Goal: Obtain resource: Download file/media

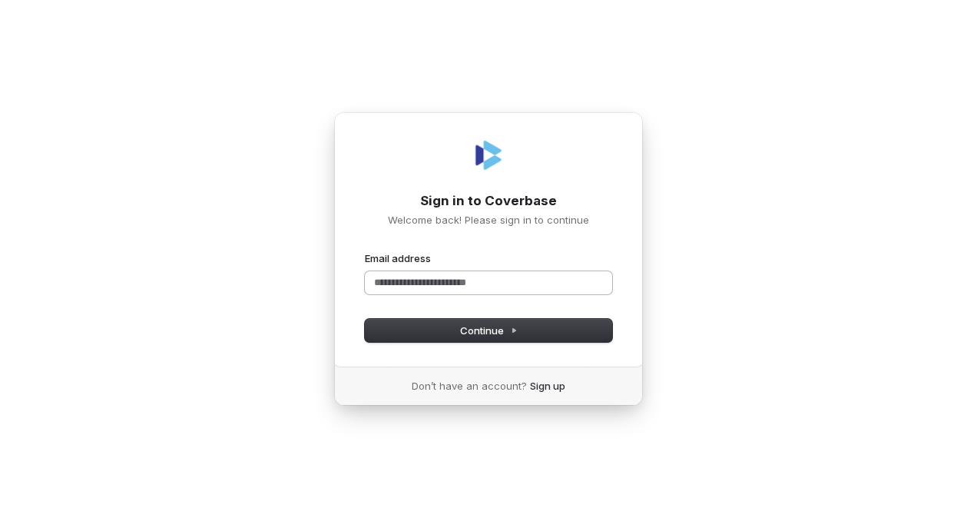
click at [489, 277] on input "Email address" at bounding box center [488, 282] width 247 height 23
click at [469, 286] on input "Email address" at bounding box center [488, 282] width 247 height 23
click at [365, 251] on button "submit" at bounding box center [365, 251] width 0 height 0
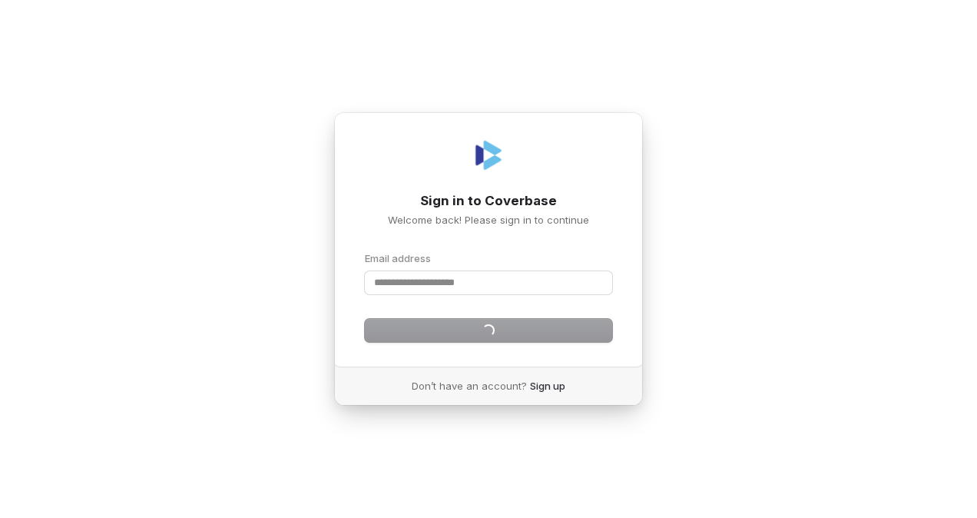
type input "**********"
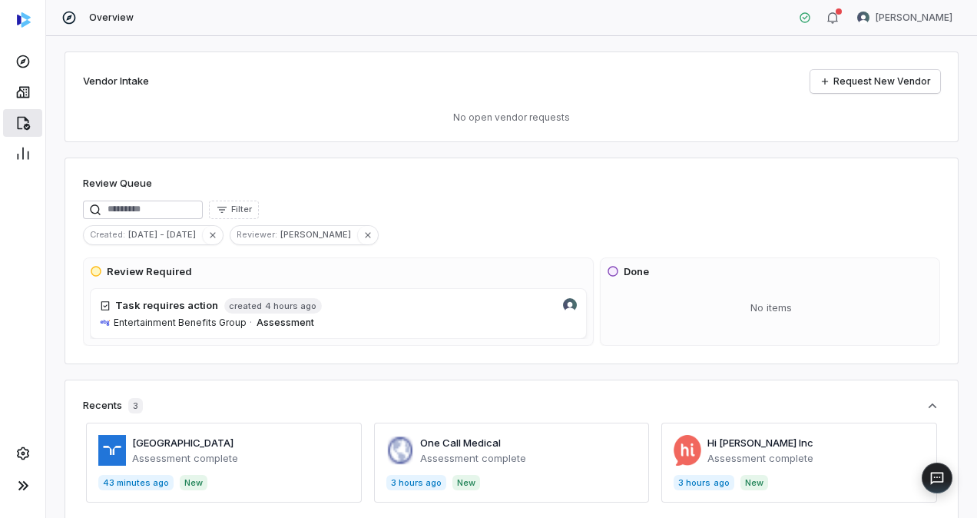
click at [19, 121] on icon at bounding box center [22, 122] width 15 height 15
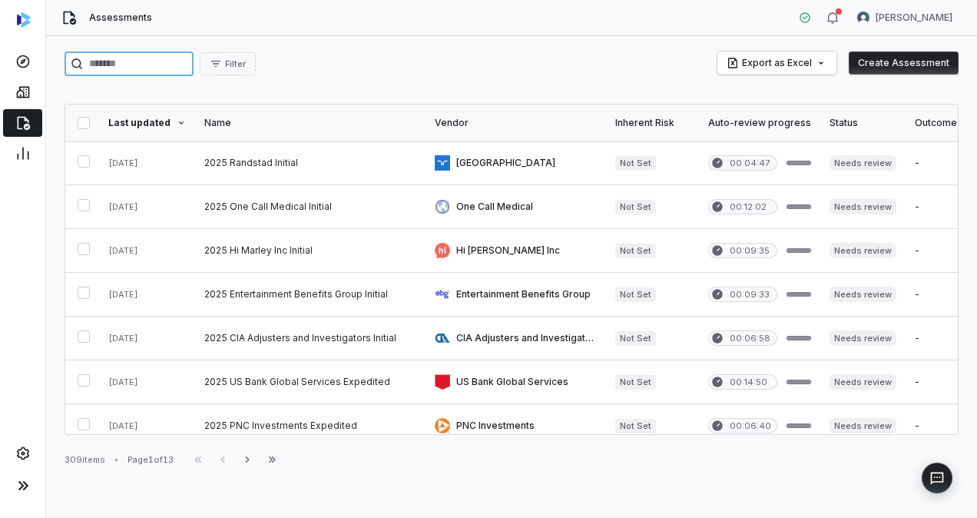
click at [169, 63] on input "search" at bounding box center [129, 63] width 129 height 25
click at [241, 164] on link at bounding box center [310, 162] width 231 height 43
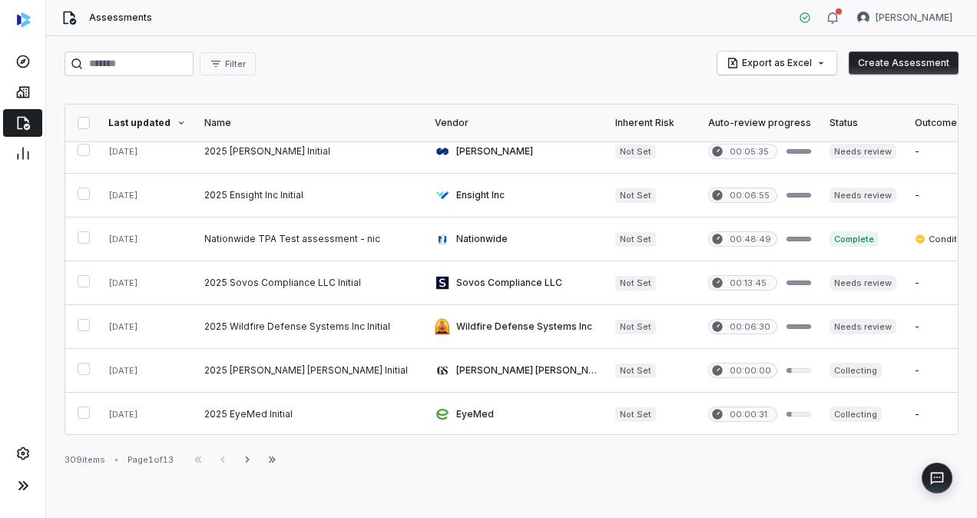
scroll to position [802, 0]
click at [250, 456] on icon "button" at bounding box center [247, 459] width 12 height 12
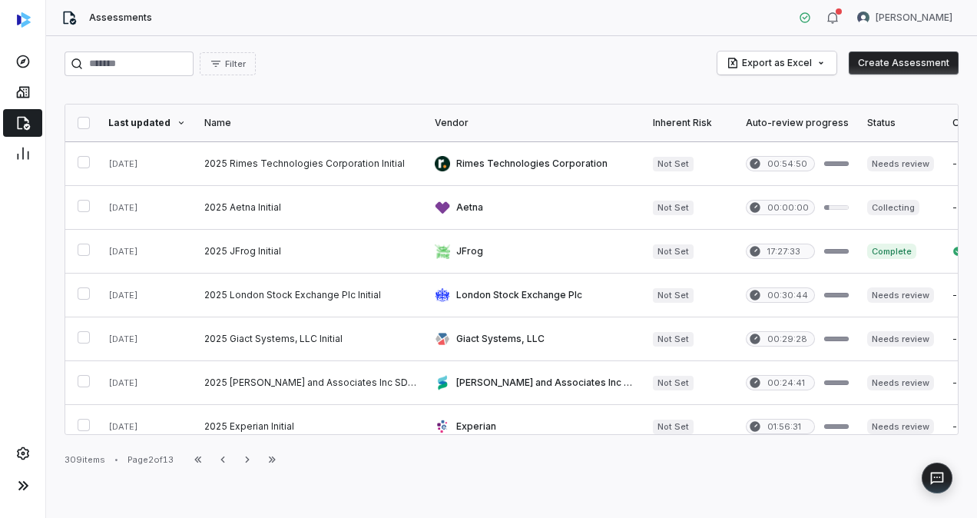
scroll to position [28, 0]
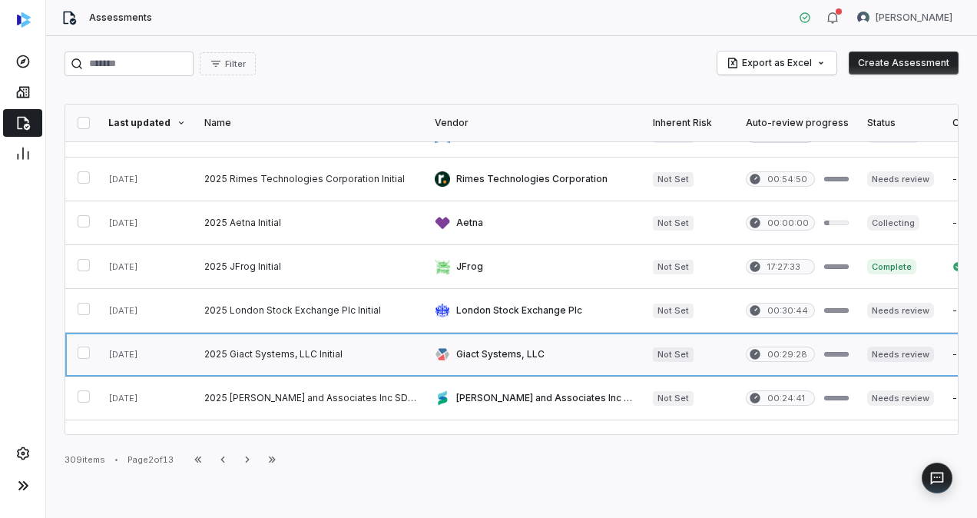
click at [269, 349] on link at bounding box center [310, 354] width 231 height 43
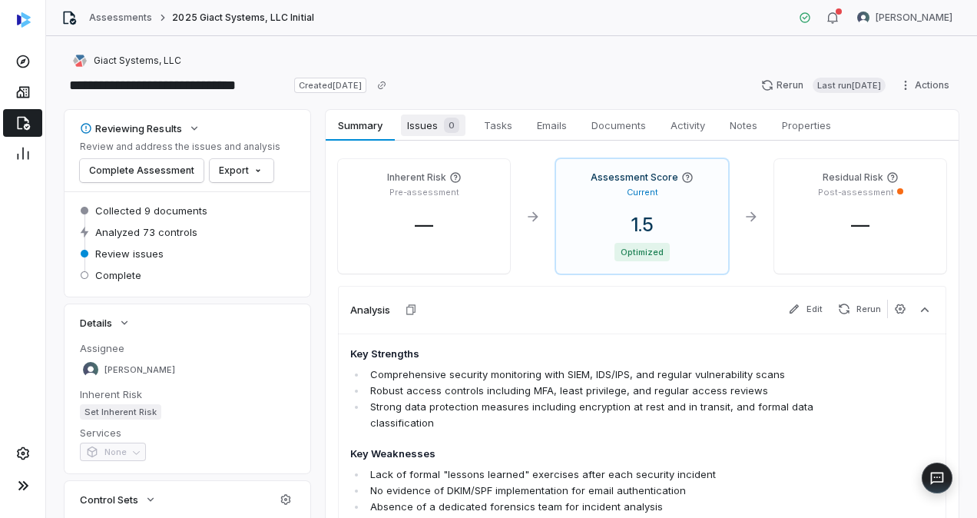
click at [430, 121] on span "Issues 0" at bounding box center [433, 125] width 65 height 22
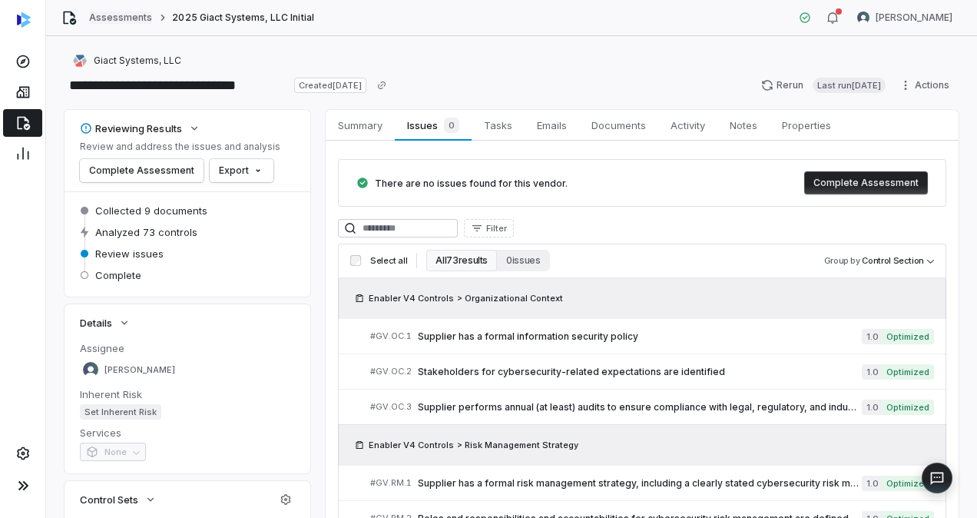
click at [126, 20] on link "Assessments" at bounding box center [120, 18] width 63 height 12
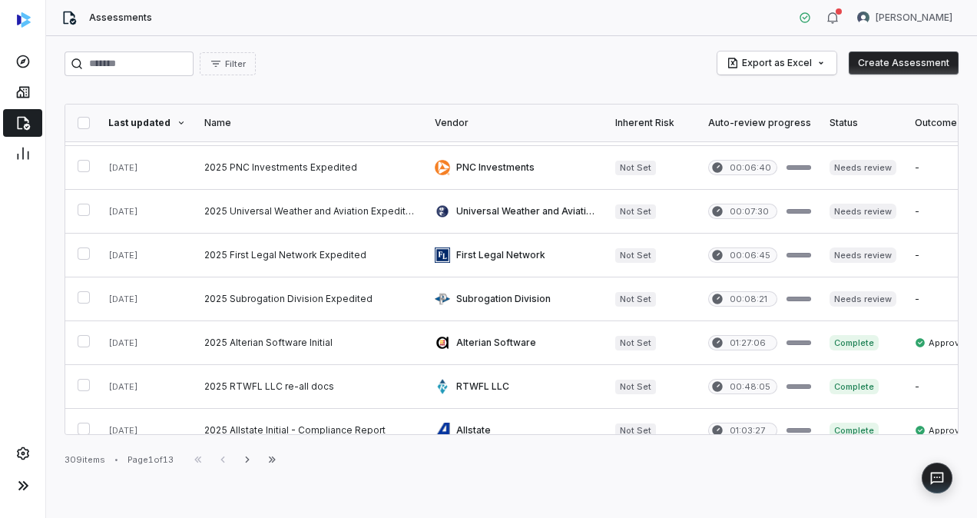
scroll to position [260, 0]
click at [184, 58] on input "search" at bounding box center [129, 63] width 129 height 25
type input "******"
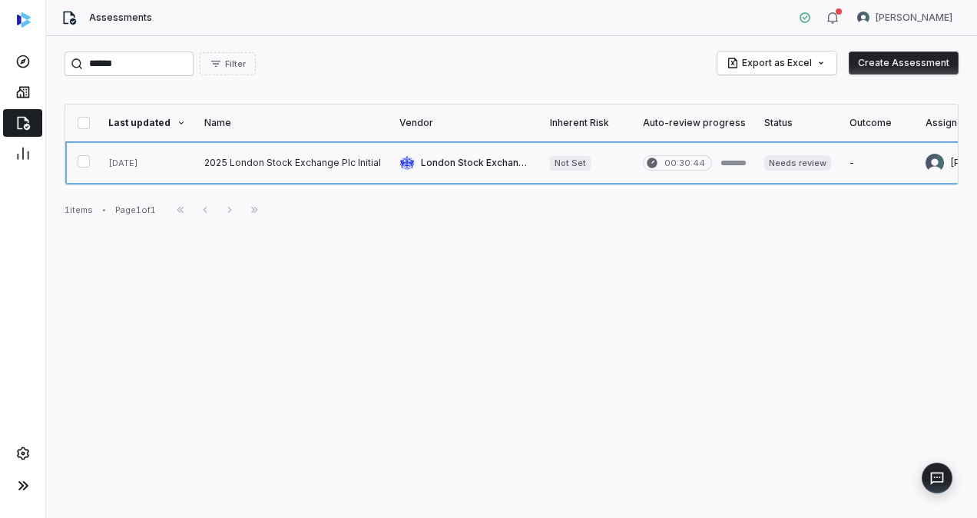
click at [261, 160] on link at bounding box center [292, 162] width 195 height 43
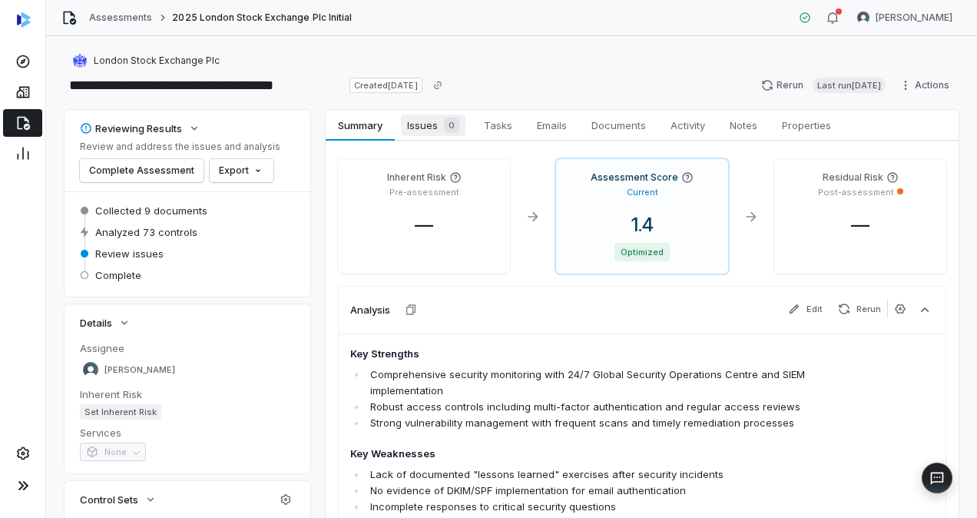
click at [426, 123] on span "Issues 0" at bounding box center [433, 125] width 65 height 22
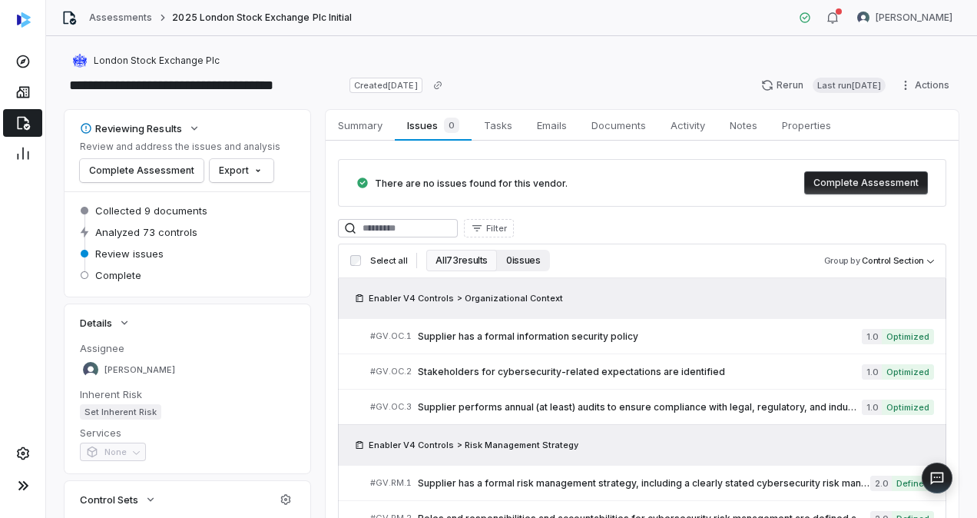
click at [524, 260] on button "0 issues" at bounding box center [523, 261] width 52 height 22
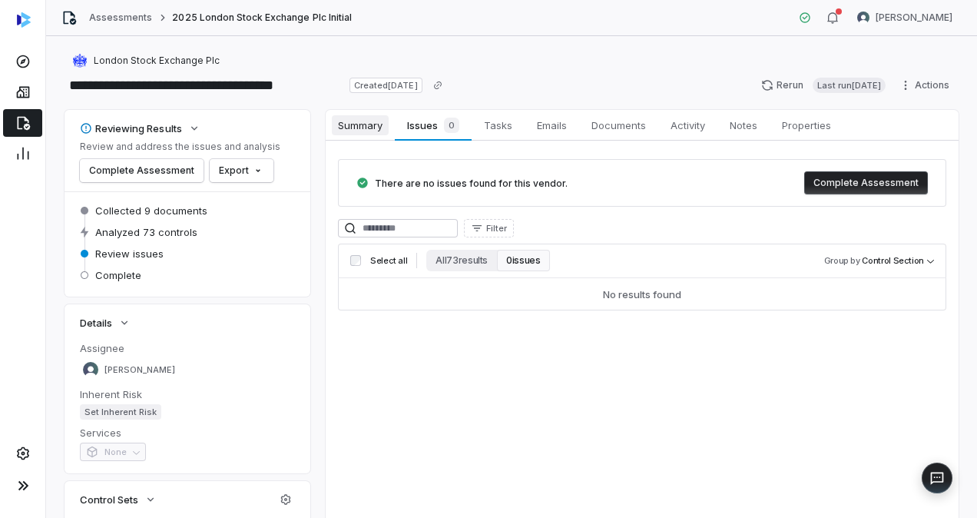
click at [362, 125] on span "Summary" at bounding box center [360, 125] width 57 height 20
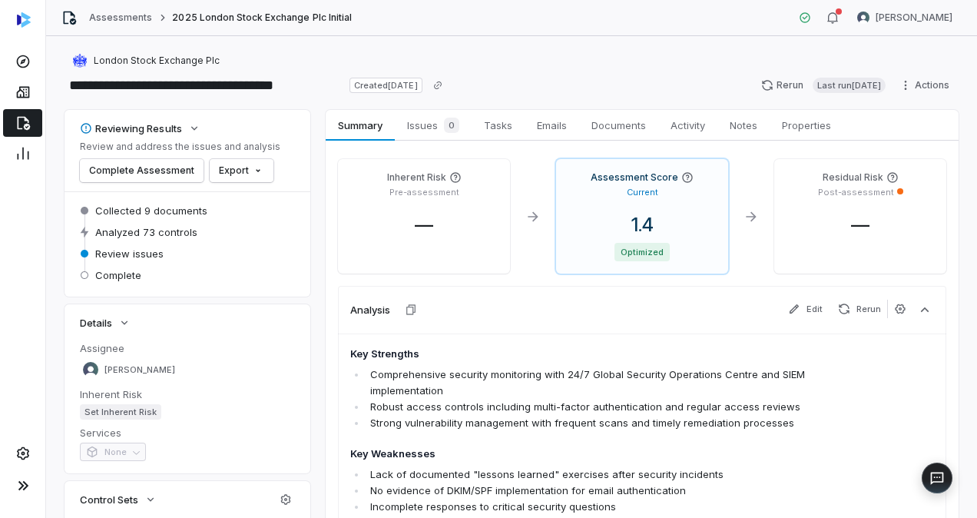
click at [882, 443] on div "Key Strengths Comprehensive security monitoring with 24/7 Global Security Opera…" at bounding box center [642, 471] width 609 height 277
click at [900, 91] on html "**********" at bounding box center [488, 259] width 977 height 518
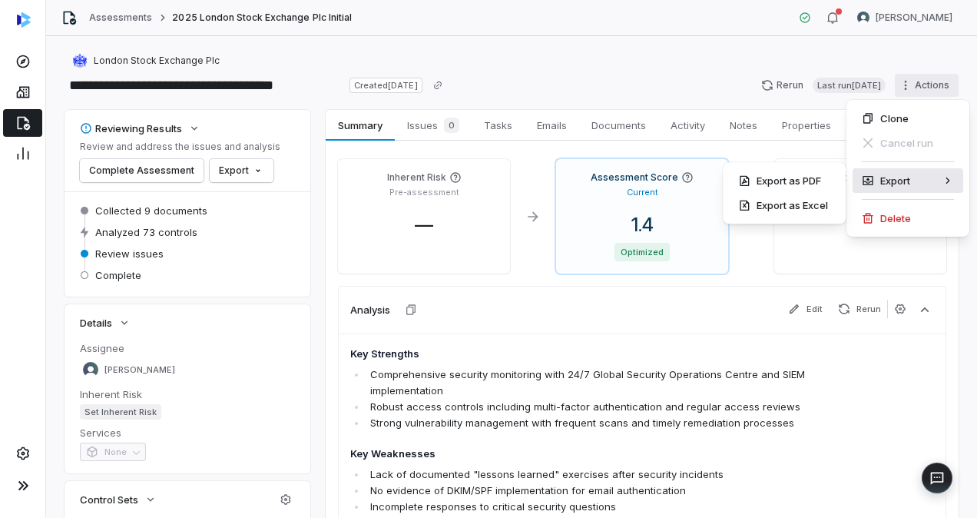
click at [921, 179] on div "Export" at bounding box center [908, 180] width 111 height 25
click at [782, 206] on div "Export as Excel" at bounding box center [784, 205] width 111 height 25
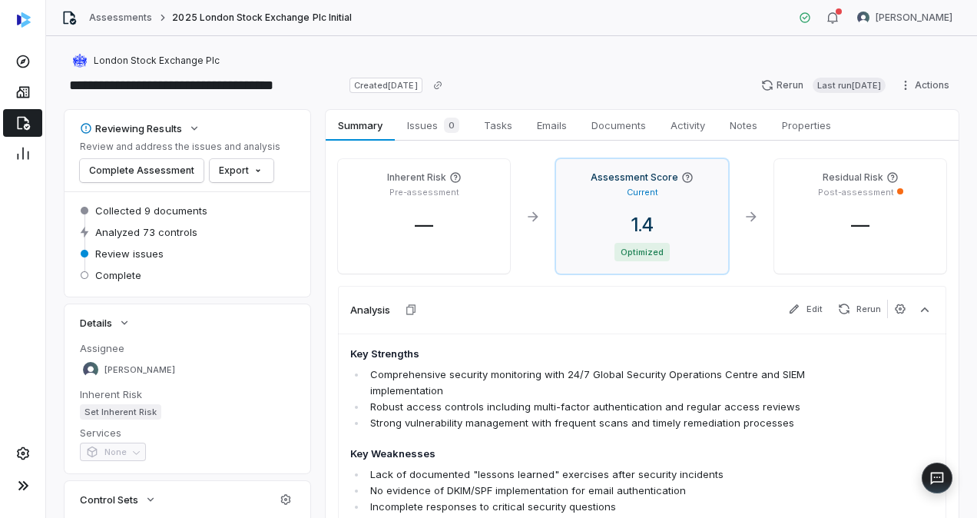
click at [636, 194] on p "Current" at bounding box center [643, 193] width 32 height 12
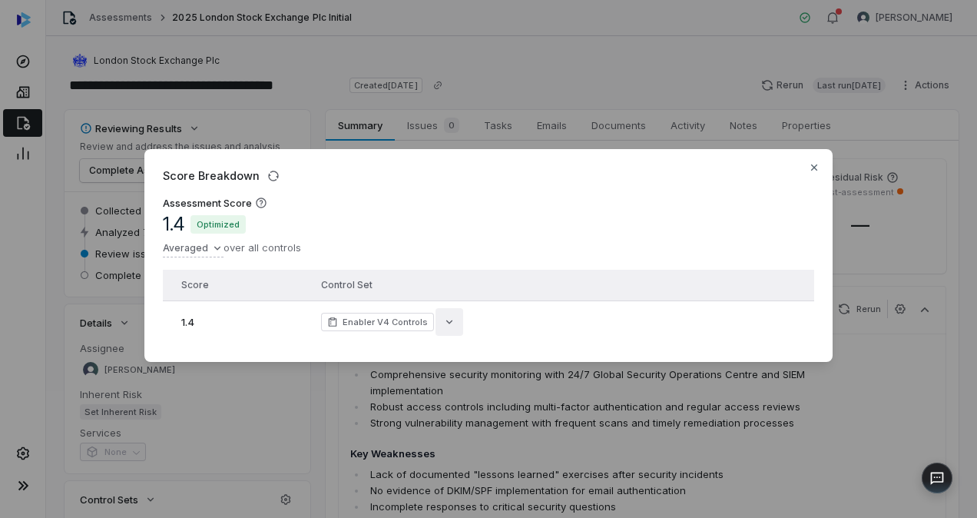
click at [446, 316] on icon "button" at bounding box center [449, 322] width 12 height 12
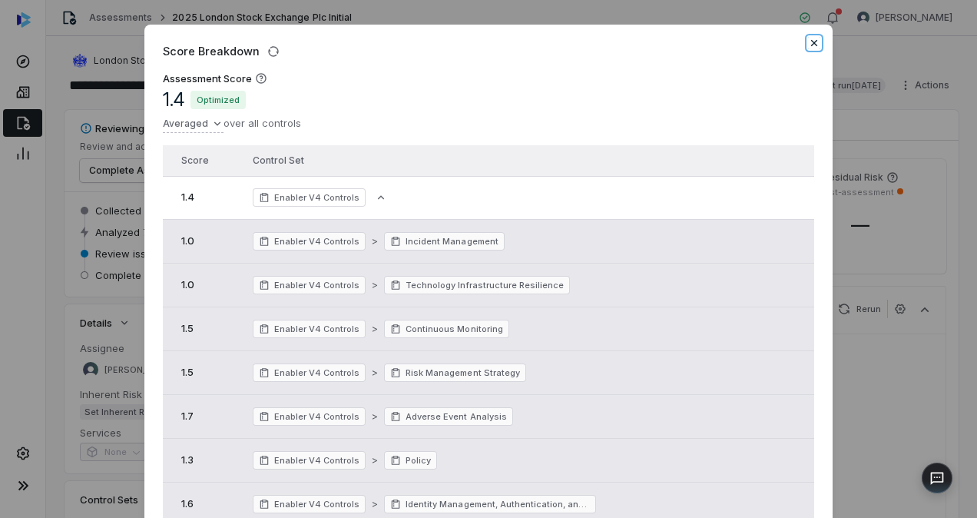
click at [811, 40] on icon "button" at bounding box center [814, 43] width 12 height 12
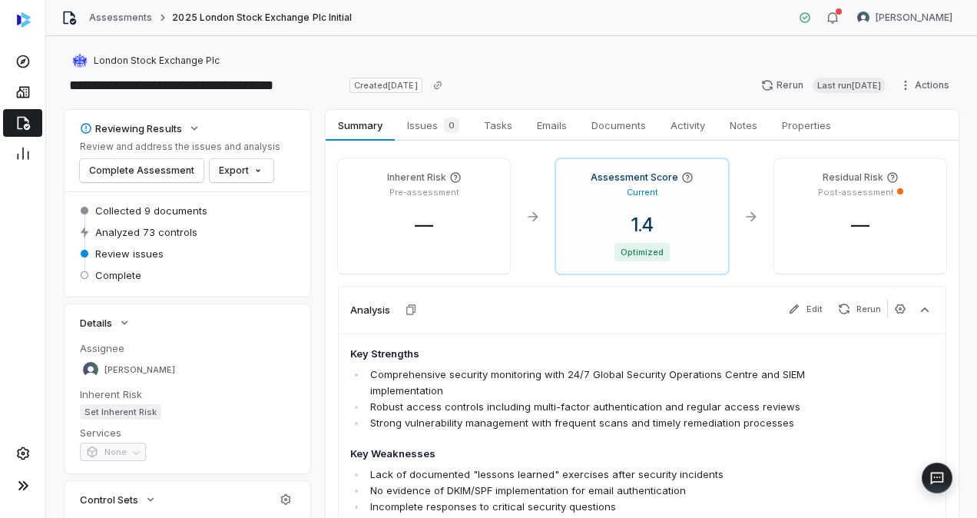
click at [26, 124] on icon at bounding box center [23, 124] width 13 height 14
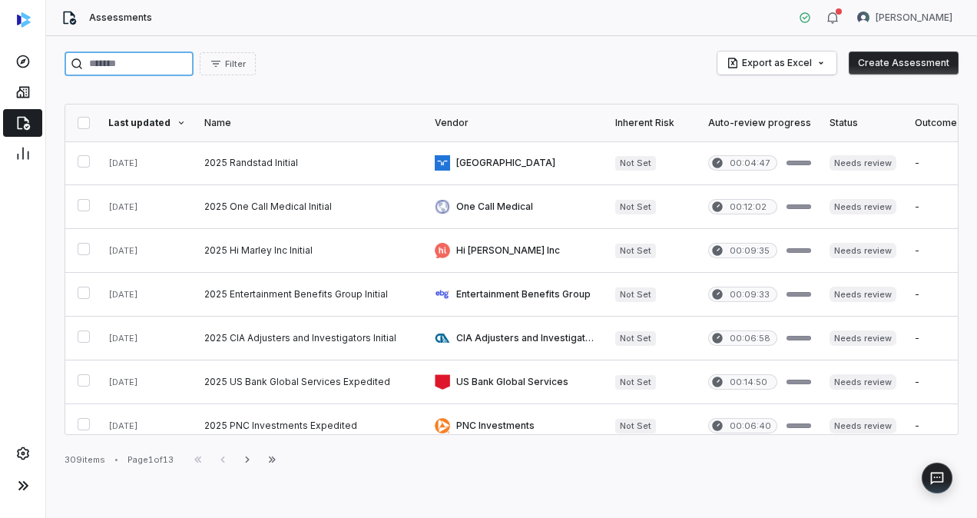
click at [187, 62] on input "search" at bounding box center [129, 63] width 129 height 25
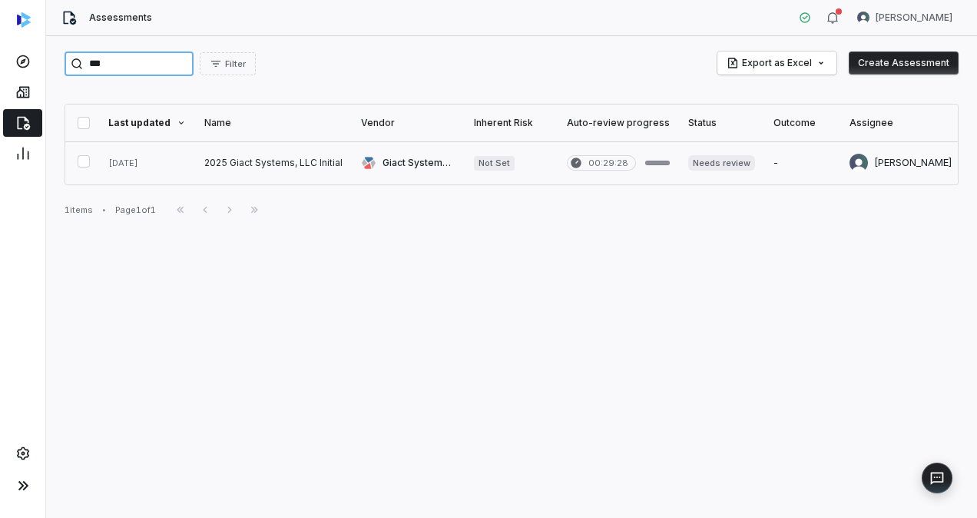
type input "***"
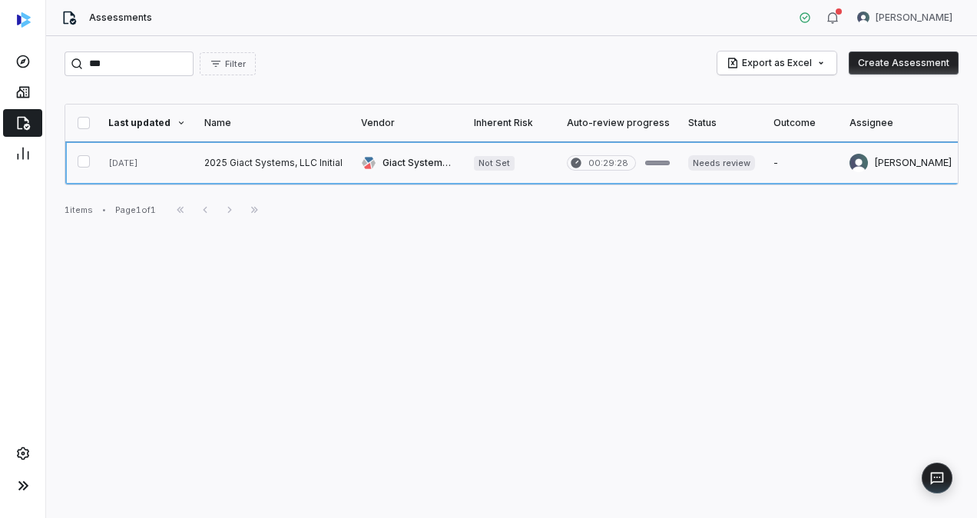
click at [223, 161] on link at bounding box center [273, 162] width 157 height 43
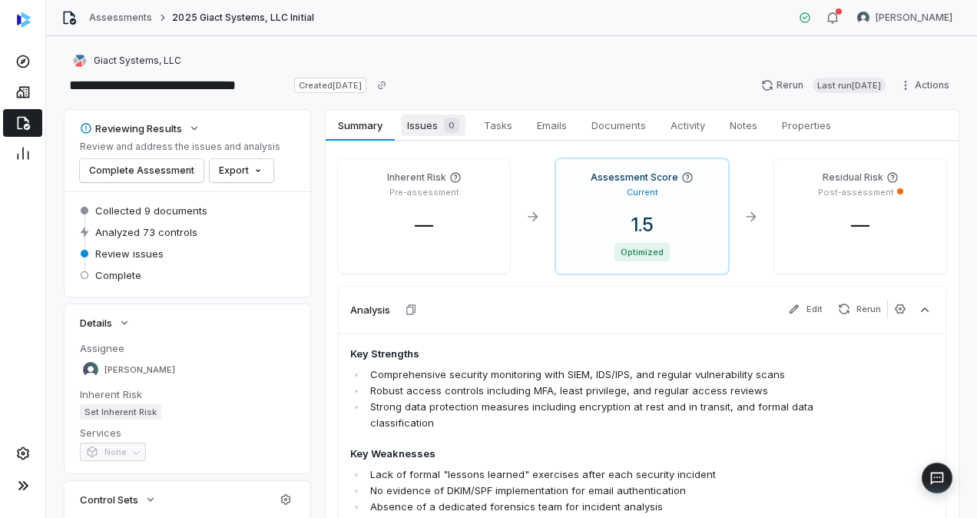
click at [426, 131] on span "Issues 0" at bounding box center [433, 125] width 65 height 22
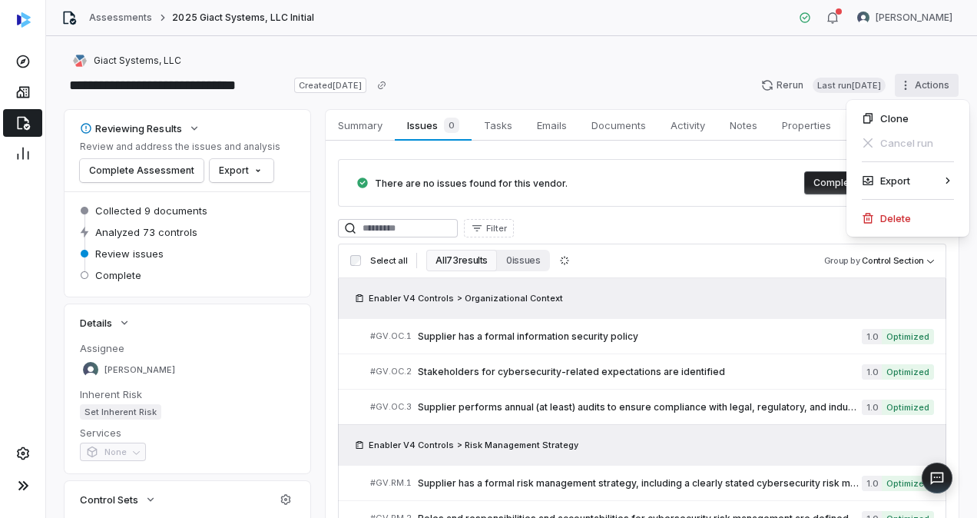
click at [901, 81] on html "**********" at bounding box center [488, 259] width 977 height 518
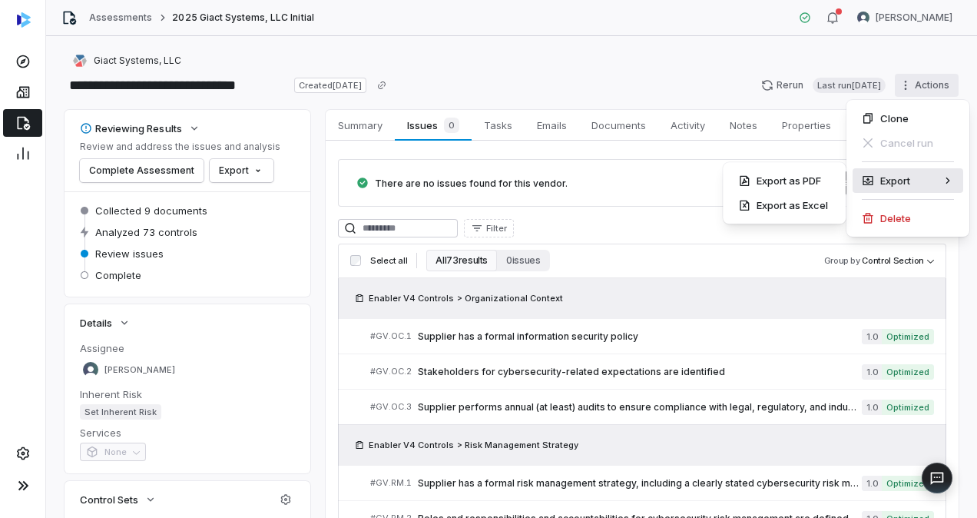
click at [882, 178] on div "Export" at bounding box center [908, 180] width 111 height 25
click at [785, 204] on div "Export as Excel" at bounding box center [784, 205] width 111 height 25
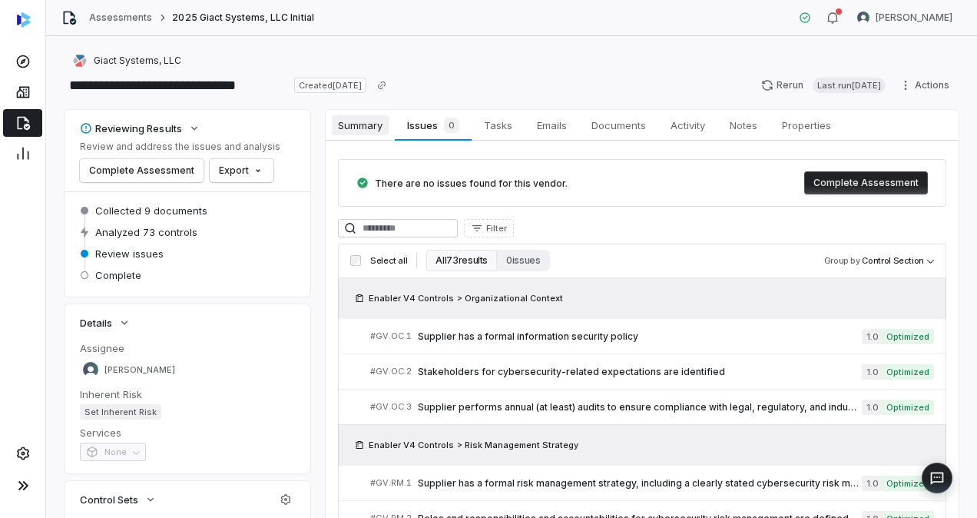
click at [357, 118] on span "Summary" at bounding box center [360, 125] width 57 height 20
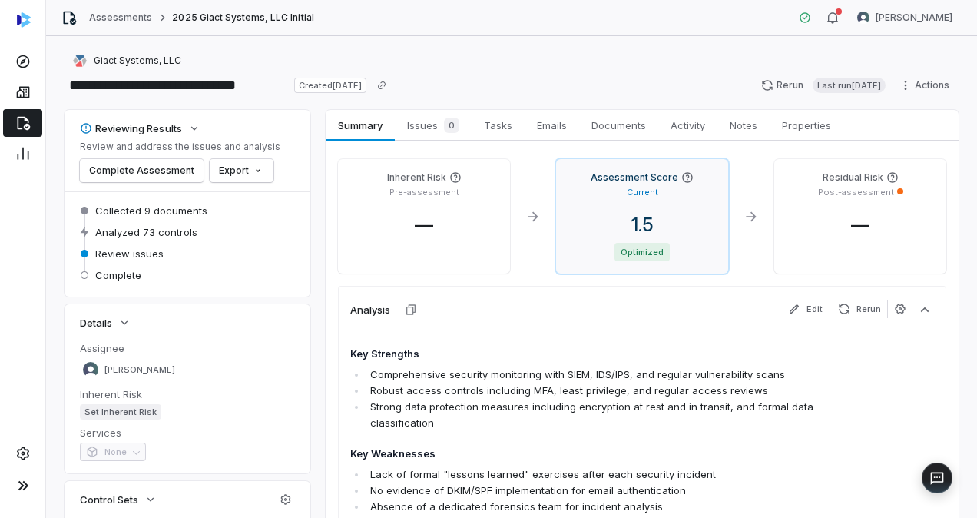
click at [638, 189] on p "Current" at bounding box center [643, 193] width 32 height 12
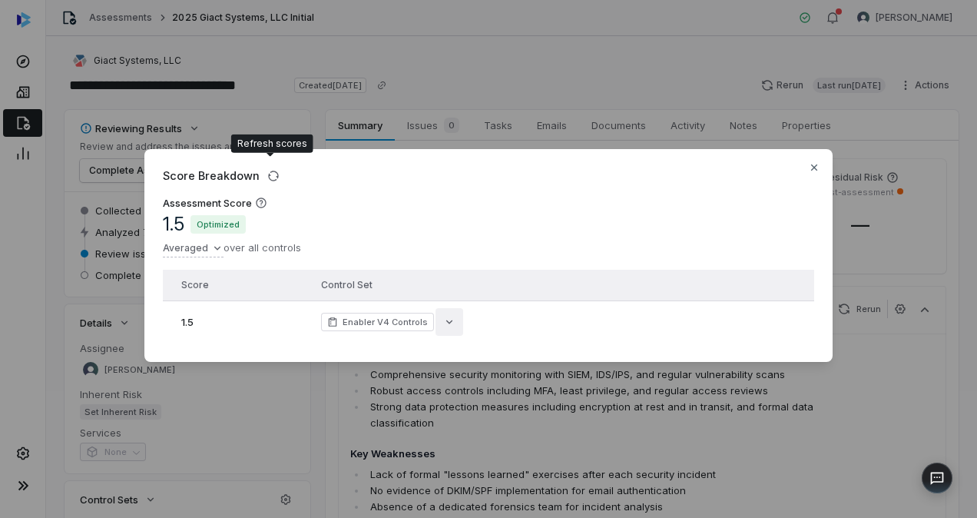
click at [444, 316] on icon "button" at bounding box center [449, 322] width 12 height 12
